Goal: Transaction & Acquisition: Purchase product/service

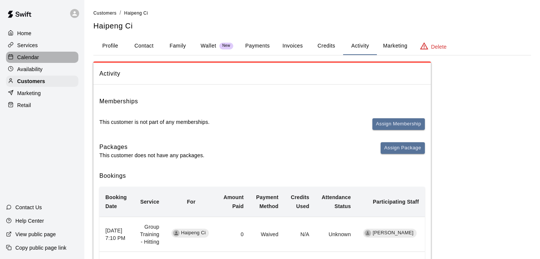
click at [36, 55] on p "Calendar" at bounding box center [28, 57] width 22 height 7
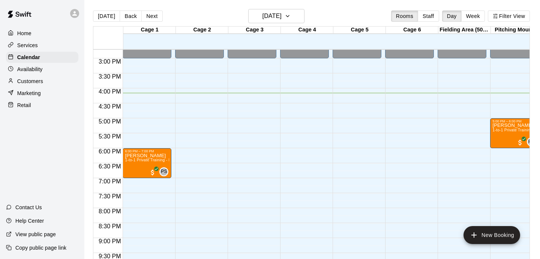
scroll to position [445, 0]
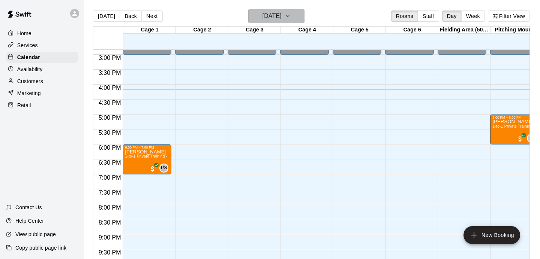
click at [281, 15] on h6 "[DATE]" at bounding box center [271, 16] width 19 height 10
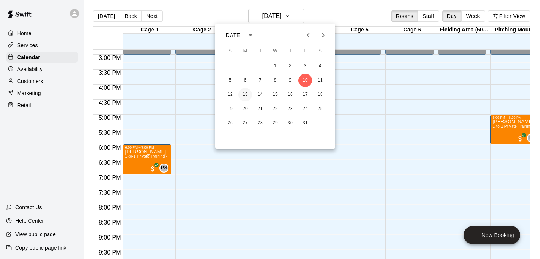
click at [247, 93] on button "13" at bounding box center [244, 94] width 13 height 13
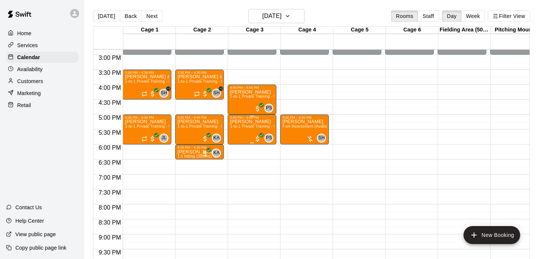
click at [252, 127] on span "1-to-1 Private Training - Hitting" at bounding box center [257, 126] width 55 height 4
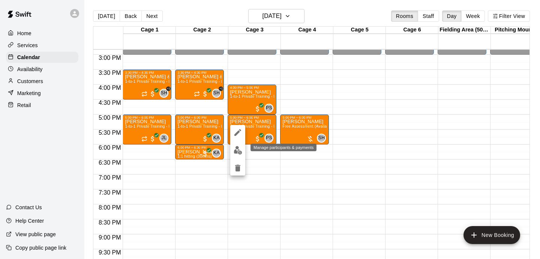
click at [239, 152] on img "edit" at bounding box center [238, 150] width 9 height 9
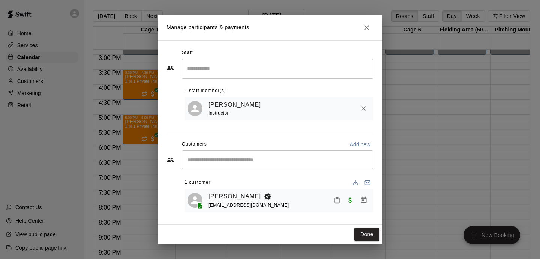
click at [365, 30] on icon "Close" at bounding box center [366, 27] width 7 height 7
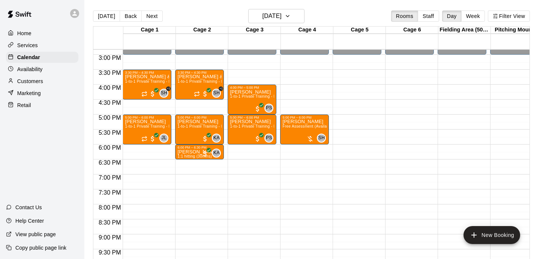
click at [35, 79] on p "Customers" at bounding box center [30, 81] width 26 height 7
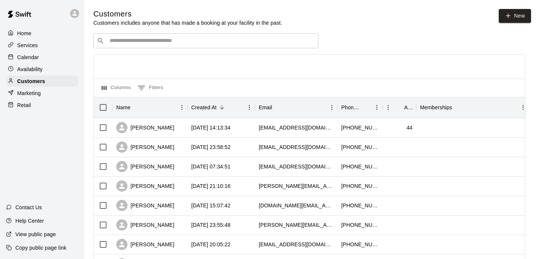
click at [171, 40] on input "Search customers by name or email" at bounding box center [211, 40] width 208 height 7
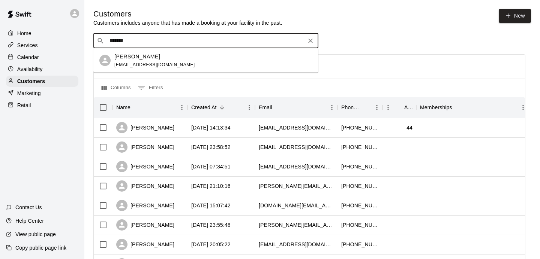
type input "********"
click at [153, 64] on span "[EMAIL_ADDRESS][DOMAIN_NAME]" at bounding box center [154, 64] width 81 height 5
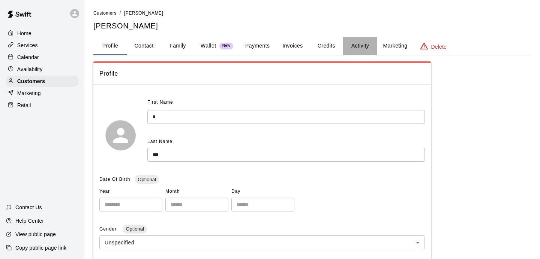
click at [364, 44] on button "Activity" at bounding box center [360, 46] width 34 height 18
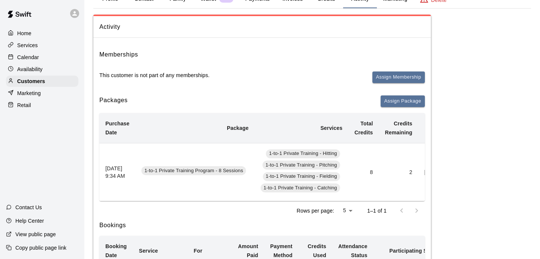
scroll to position [43, 0]
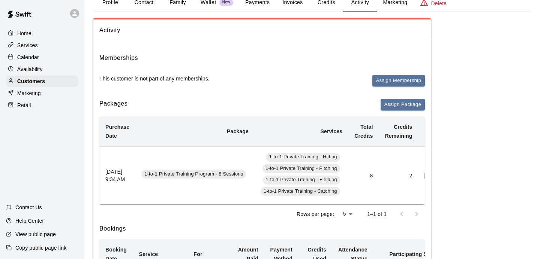
click at [33, 53] on div "Calendar" at bounding box center [42, 57] width 72 height 11
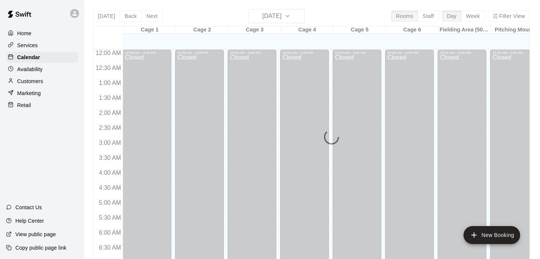
scroll to position [479, 0]
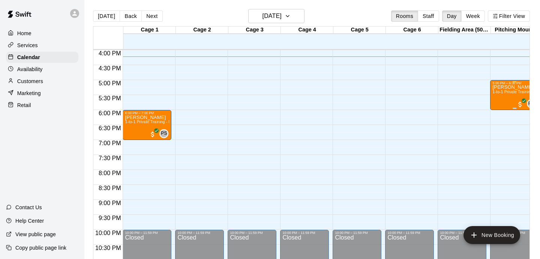
click at [521, 94] on span "1-to-1 Private Training - Pitching" at bounding box center [521, 92] width 58 height 4
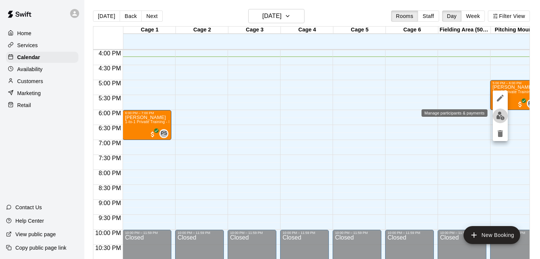
click at [496, 115] on img "edit" at bounding box center [500, 116] width 9 height 9
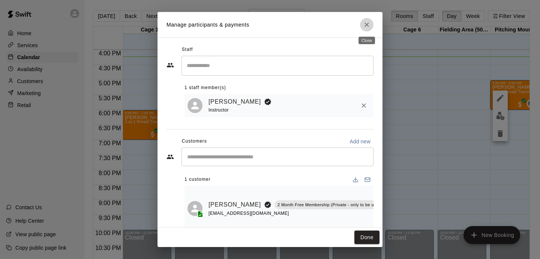
click at [367, 26] on icon "Close" at bounding box center [366, 24] width 7 height 7
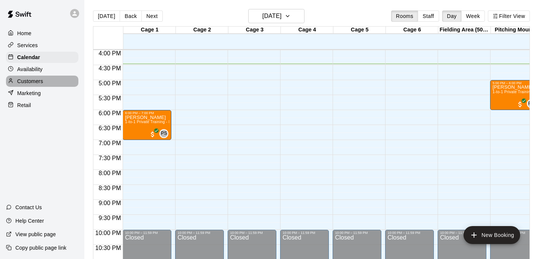
click at [16, 85] on div "Customers" at bounding box center [42, 81] width 72 height 11
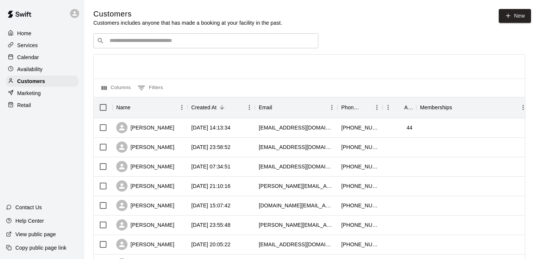
click at [183, 36] on div "​ ​" at bounding box center [205, 40] width 225 height 15
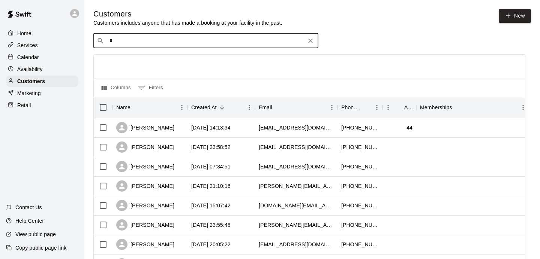
type input "**"
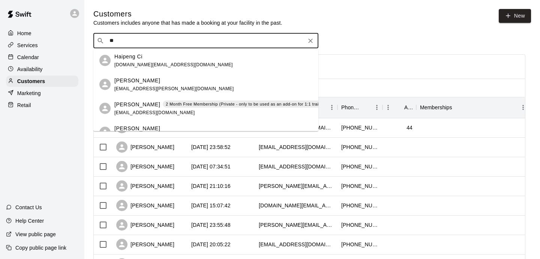
click at [176, 62] on div "Haipeng Ci [DOMAIN_NAME][EMAIL_ADDRESS][DOMAIN_NAME]" at bounding box center [213, 60] width 198 height 16
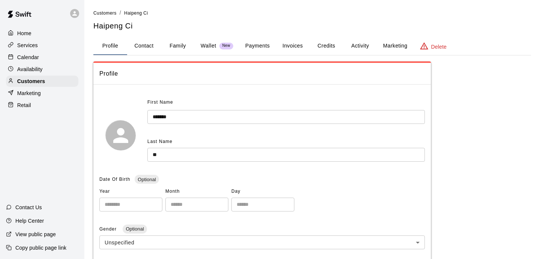
click at [362, 48] on button "Activity" at bounding box center [360, 46] width 34 height 18
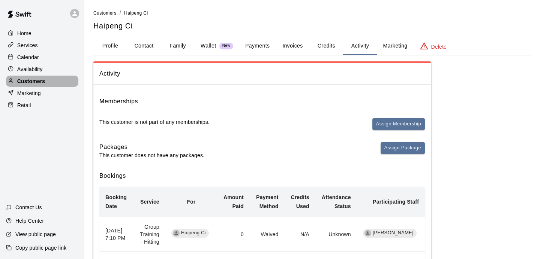
click at [43, 83] on p "Customers" at bounding box center [31, 81] width 28 height 7
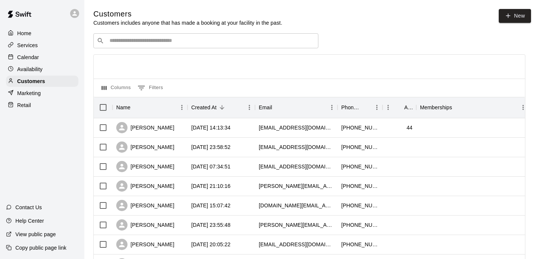
click at [124, 44] on input "Search customers by name or email" at bounding box center [211, 40] width 208 height 7
click at [45, 59] on div "Calendar" at bounding box center [42, 57] width 72 height 11
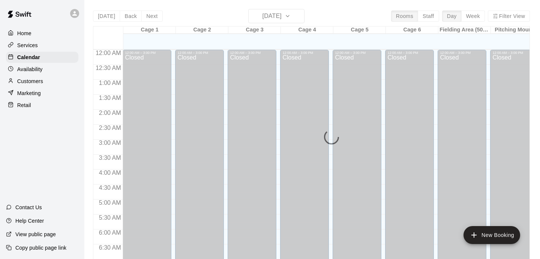
scroll to position [479, 0]
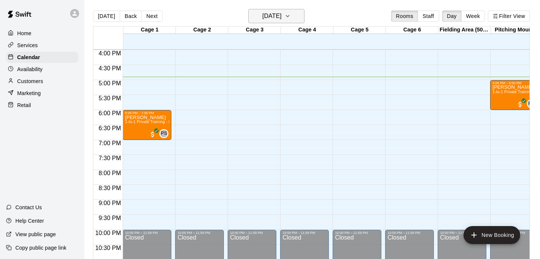
click at [281, 21] on h6 "[DATE]" at bounding box center [271, 16] width 19 height 10
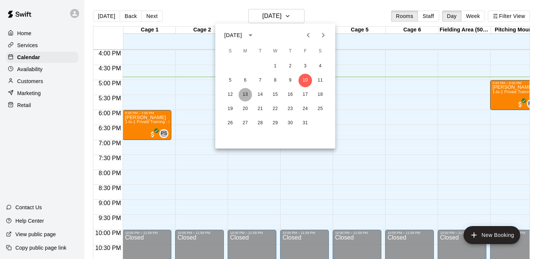
click at [247, 96] on button "13" at bounding box center [244, 94] width 13 height 13
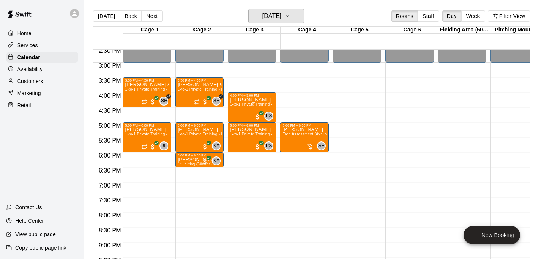
scroll to position [431, 0]
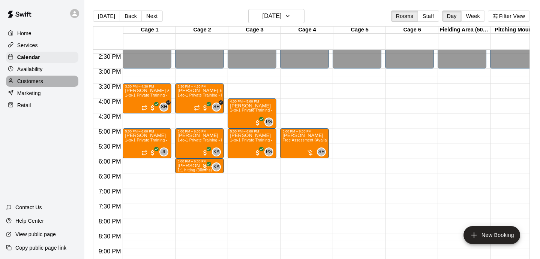
click at [33, 84] on p "Customers" at bounding box center [30, 81] width 26 height 7
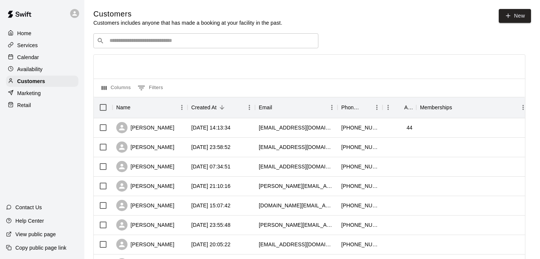
click at [118, 40] on input "Search customers by name or email" at bounding box center [211, 40] width 208 height 7
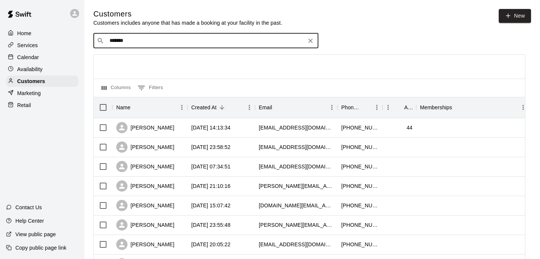
type input "********"
click at [132, 64] on span "[EMAIL_ADDRESS][DOMAIN_NAME]" at bounding box center [154, 64] width 81 height 5
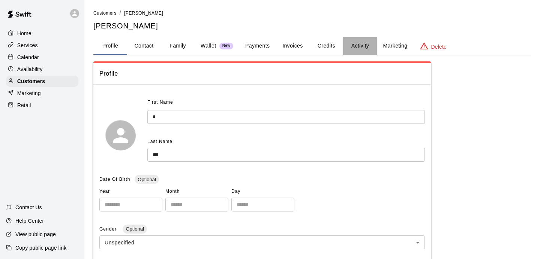
click at [355, 49] on button "Activity" at bounding box center [360, 46] width 34 height 18
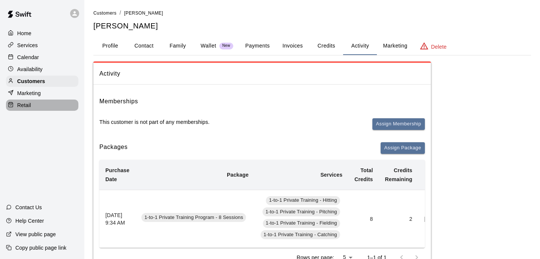
click at [36, 106] on div "Retail" at bounding box center [42, 105] width 72 height 11
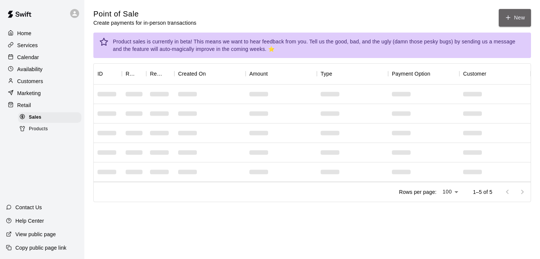
click at [511, 18] on icon "button" at bounding box center [508, 17] width 7 height 7
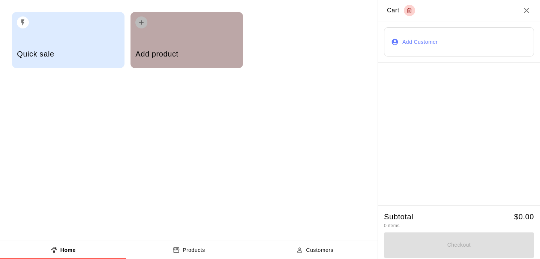
click at [178, 51] on h5 "Add product" at bounding box center [186, 54] width 102 height 10
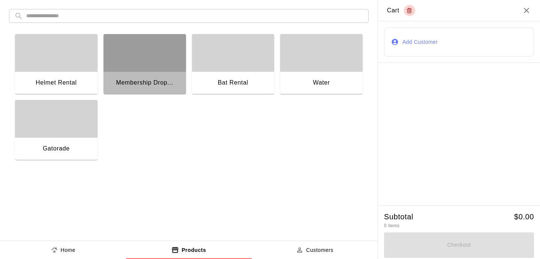
click at [151, 79] on div "Membership Drop..." at bounding box center [144, 83] width 57 height 10
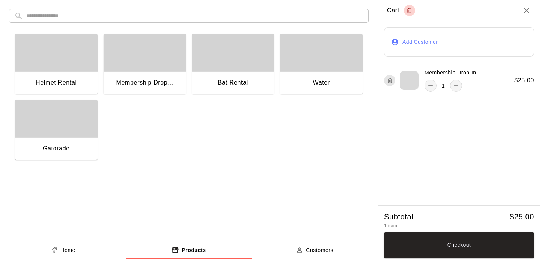
click at [433, 37] on button "Add Customer" at bounding box center [459, 41] width 150 height 29
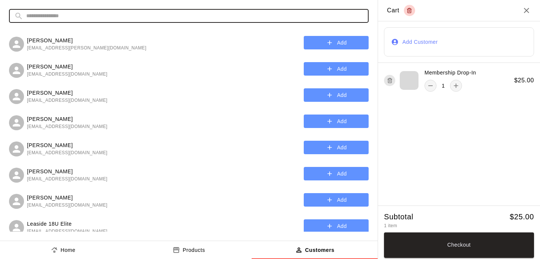
click at [219, 12] on input "text" at bounding box center [194, 16] width 337 height 14
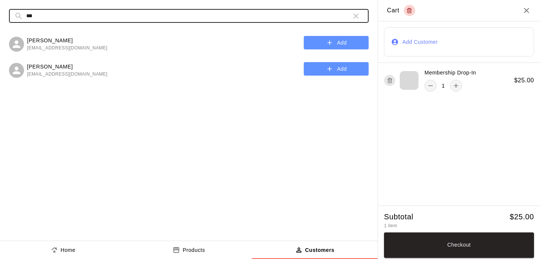
type input "***"
click at [351, 40] on button "Add" at bounding box center [336, 43] width 65 height 14
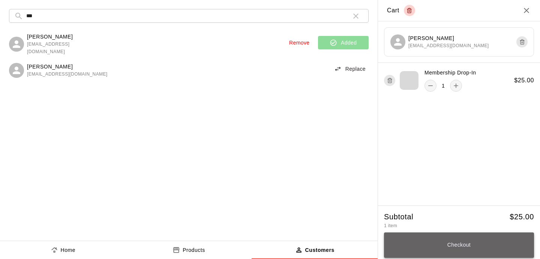
click at [422, 241] on button "Checkout" at bounding box center [459, 245] width 150 height 25
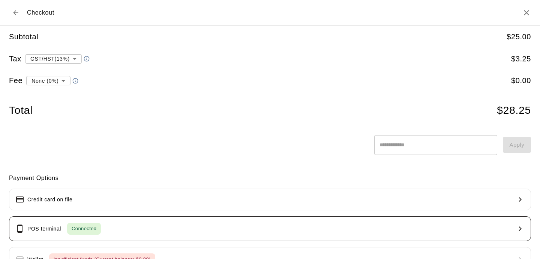
click at [334, 237] on button "POS terminal Connected" at bounding box center [270, 229] width 522 height 25
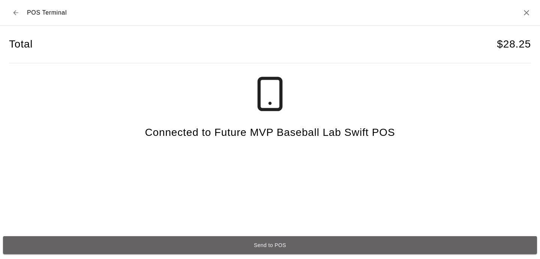
click at [274, 246] on button "Send to POS" at bounding box center [270, 246] width 534 height 18
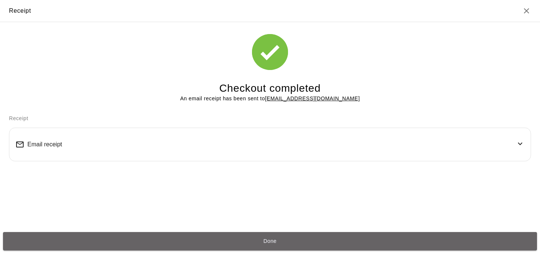
click at [274, 246] on button "Done" at bounding box center [270, 241] width 534 height 18
